Goal: Information Seeking & Learning: Learn about a topic

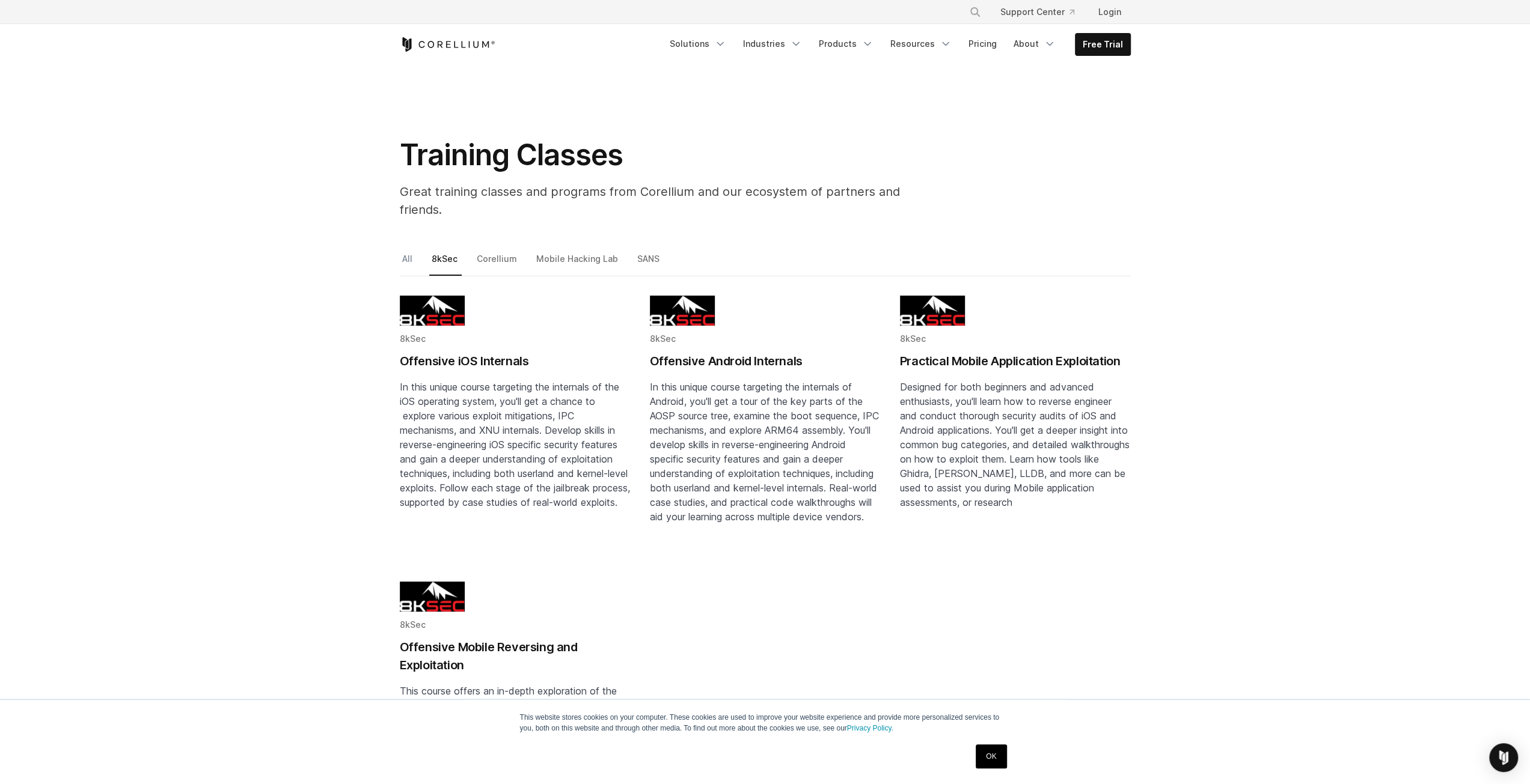
click at [402, 251] on link "All" at bounding box center [408, 264] width 17 height 25
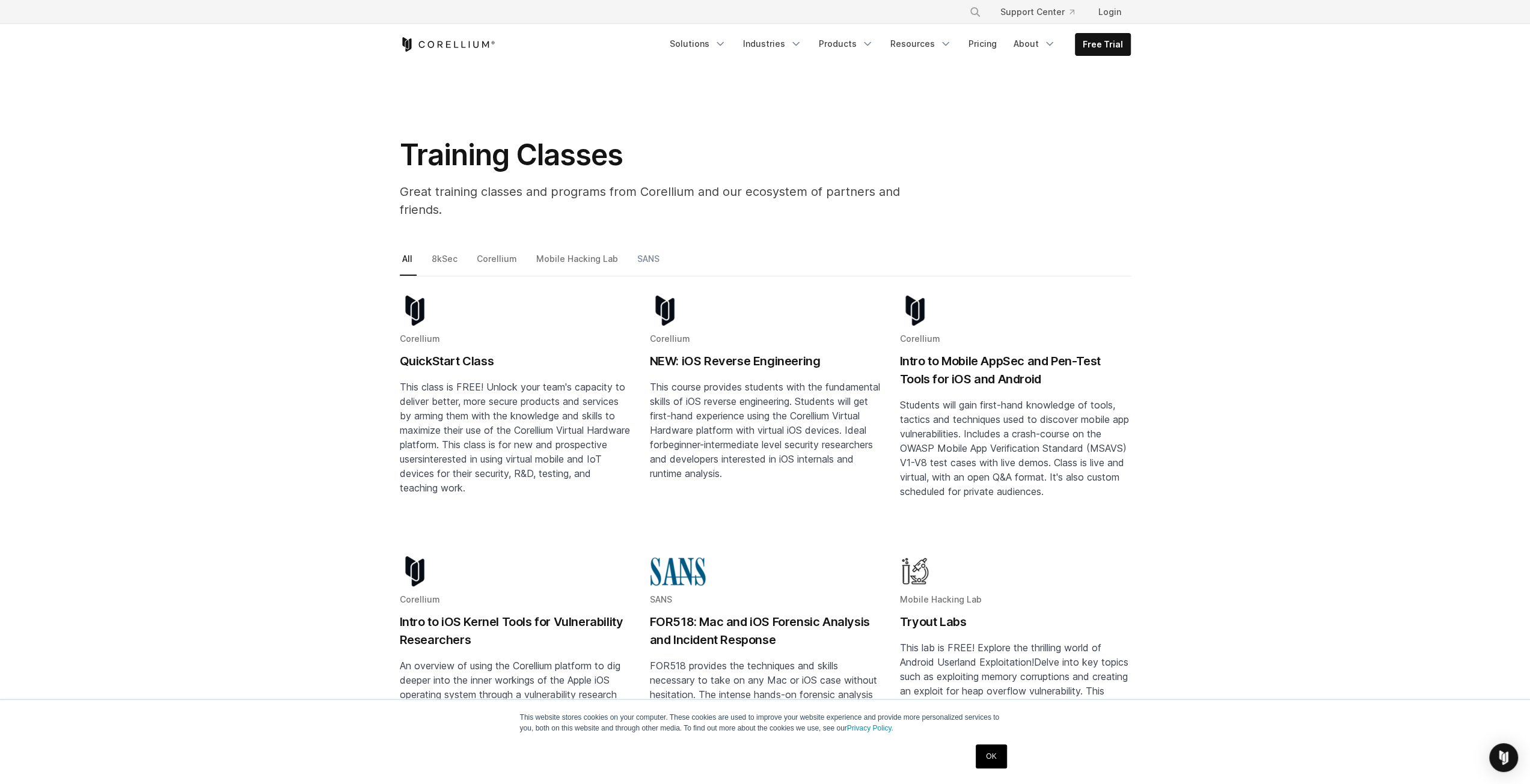
click at [637, 251] on link "SANS" at bounding box center [649, 264] width 29 height 25
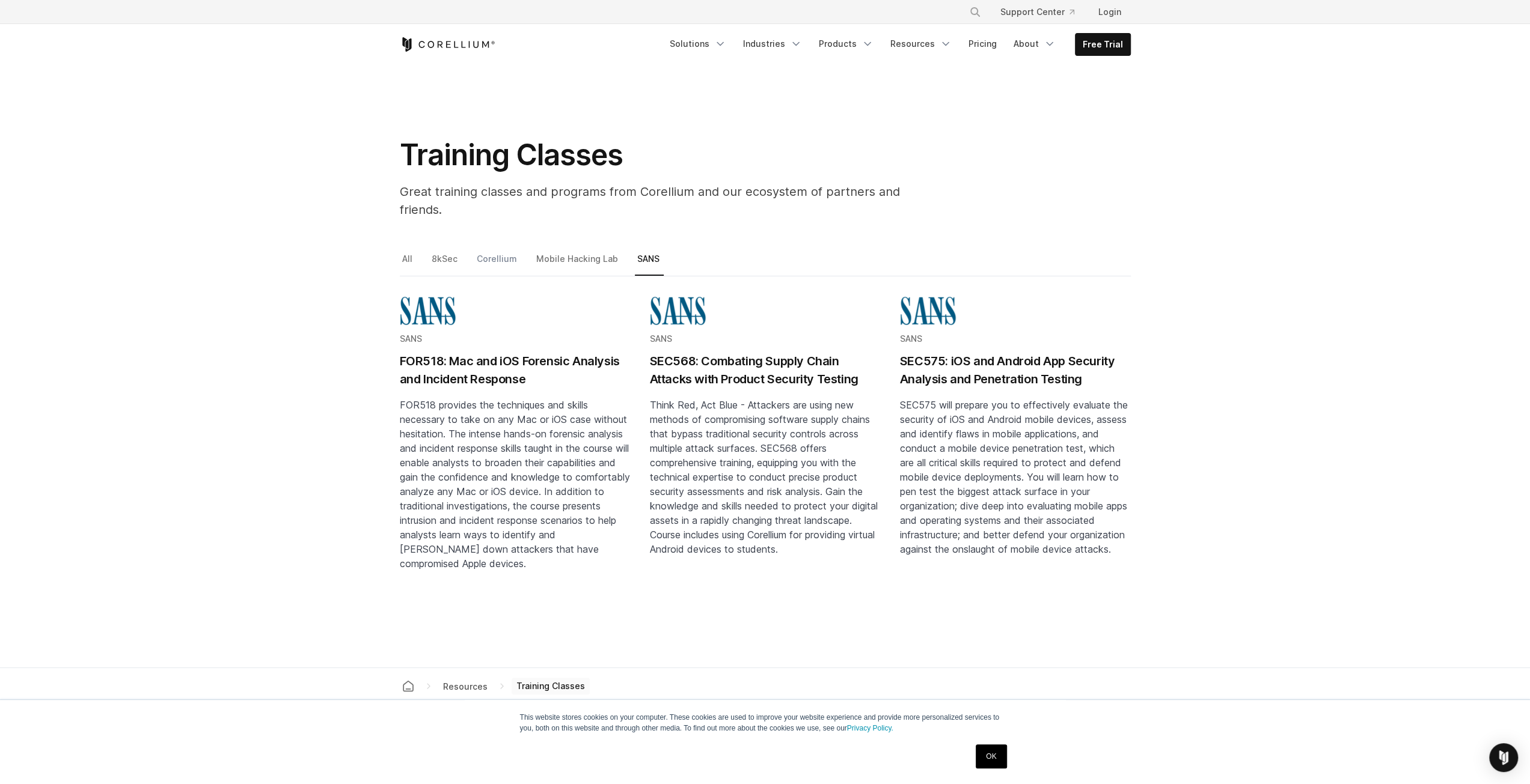
click at [497, 251] on link "Corellium" at bounding box center [498, 264] width 47 height 25
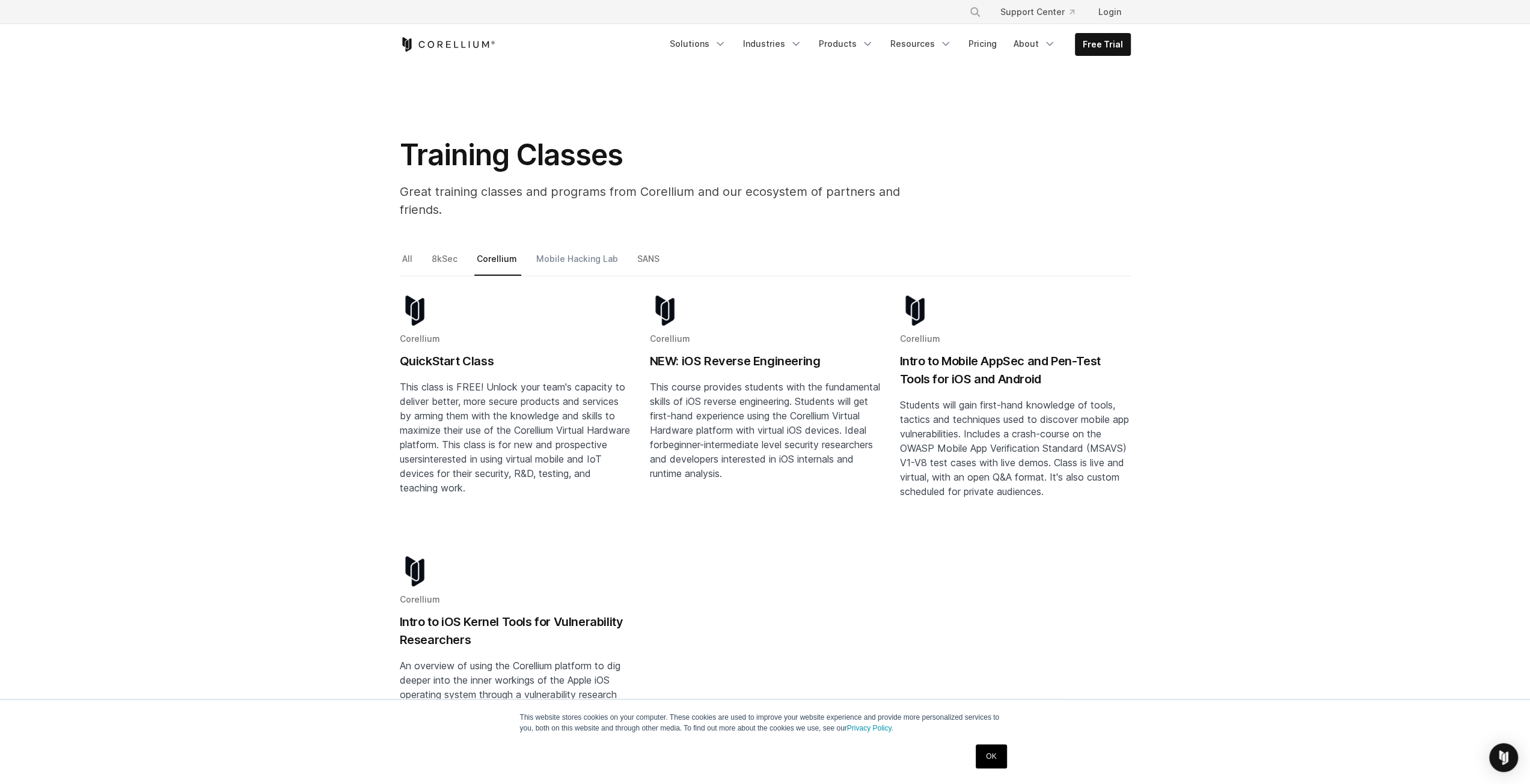
click at [558, 251] on link "Mobile Hacking Lab" at bounding box center [578, 264] width 88 height 25
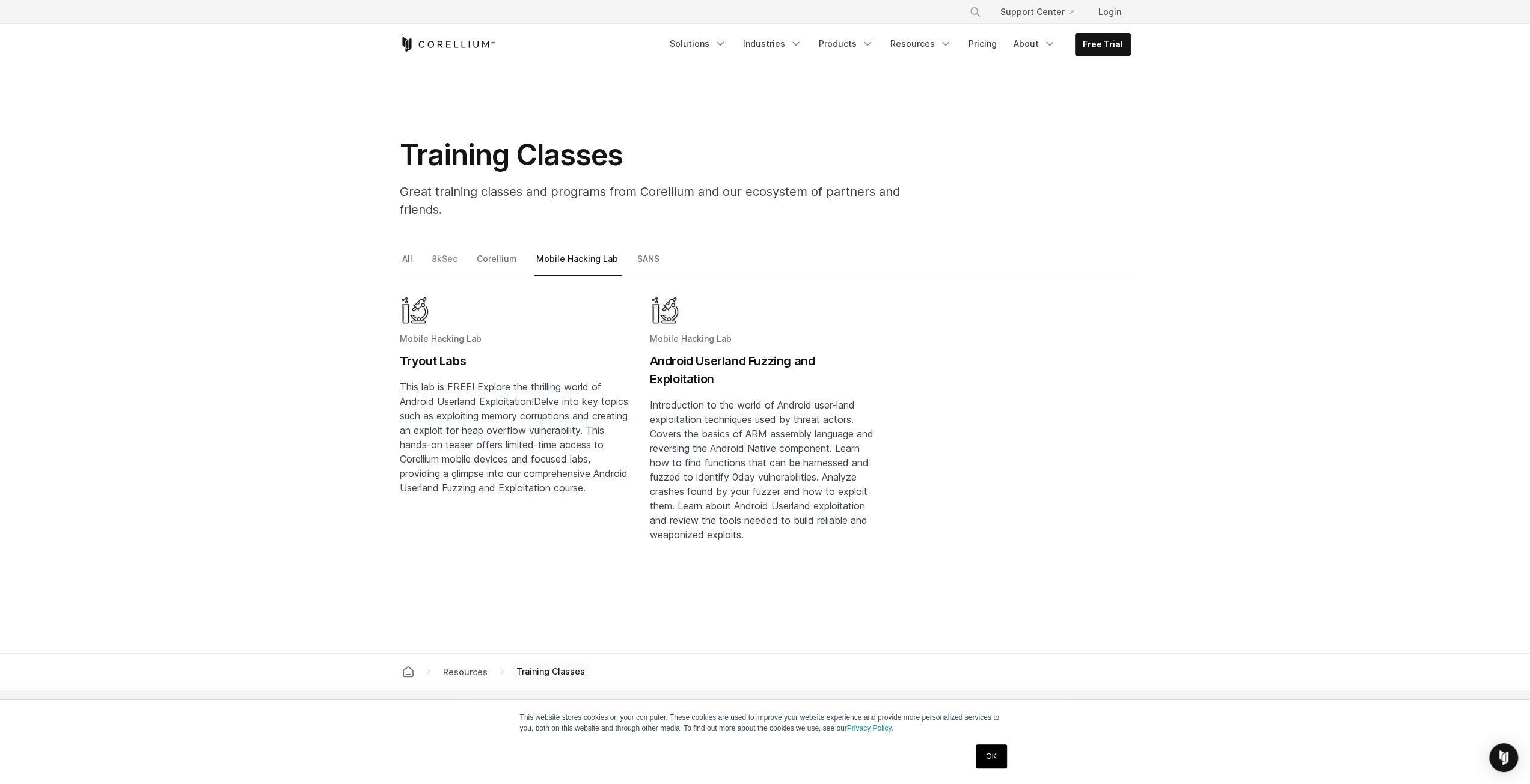
click at [453, 251] on link "8kSec" at bounding box center [445, 264] width 33 height 25
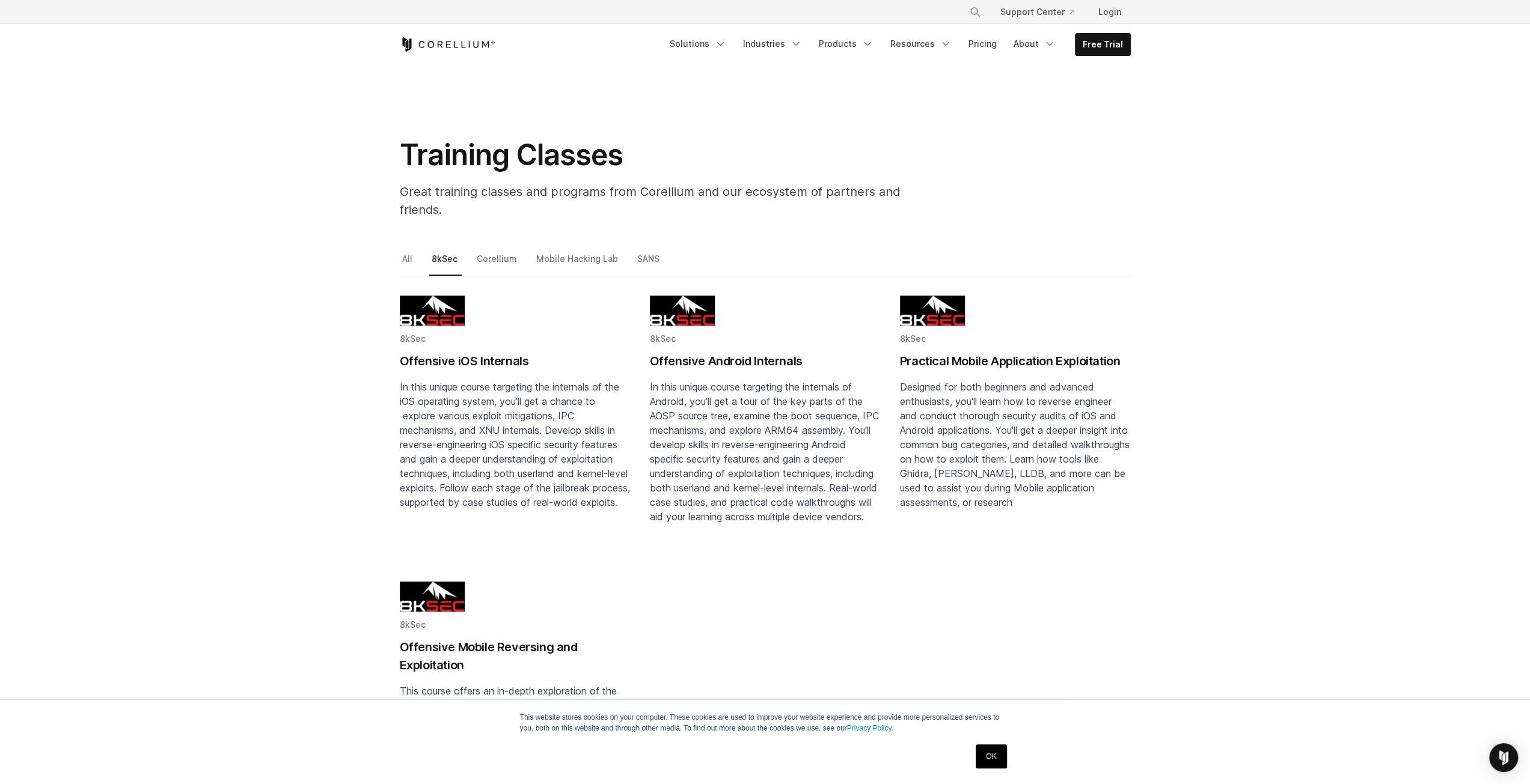
click at [409, 251] on link "All" at bounding box center [408, 264] width 17 height 25
